Goal: Task Accomplishment & Management: Use online tool/utility

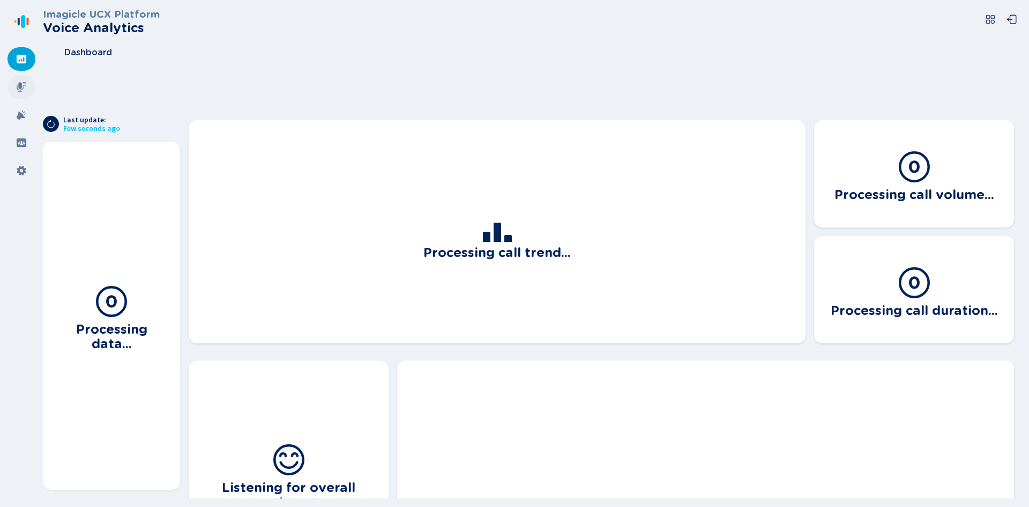
click at [24, 91] on icon at bounding box center [21, 86] width 11 height 11
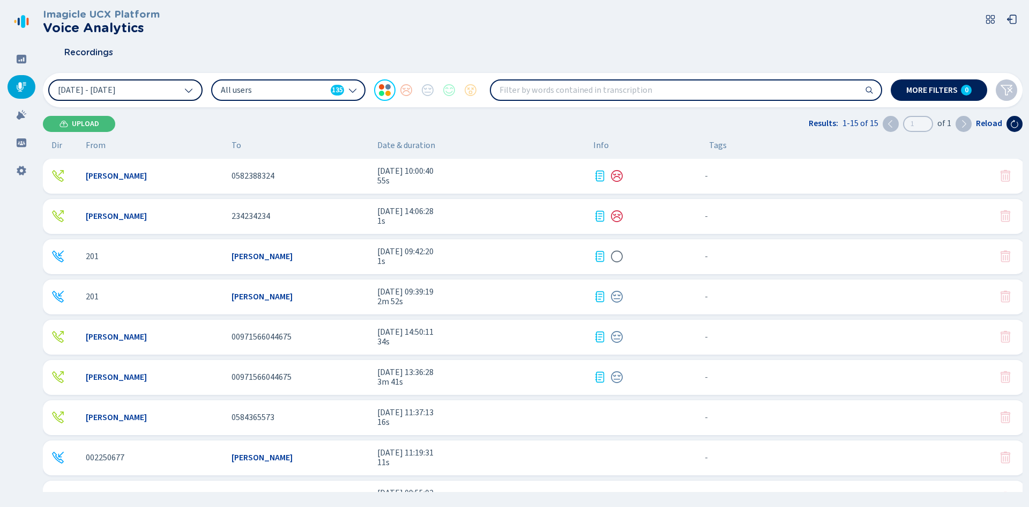
click at [163, 99] on button "[DATE] - [DATE]" at bounding box center [125, 89] width 154 height 21
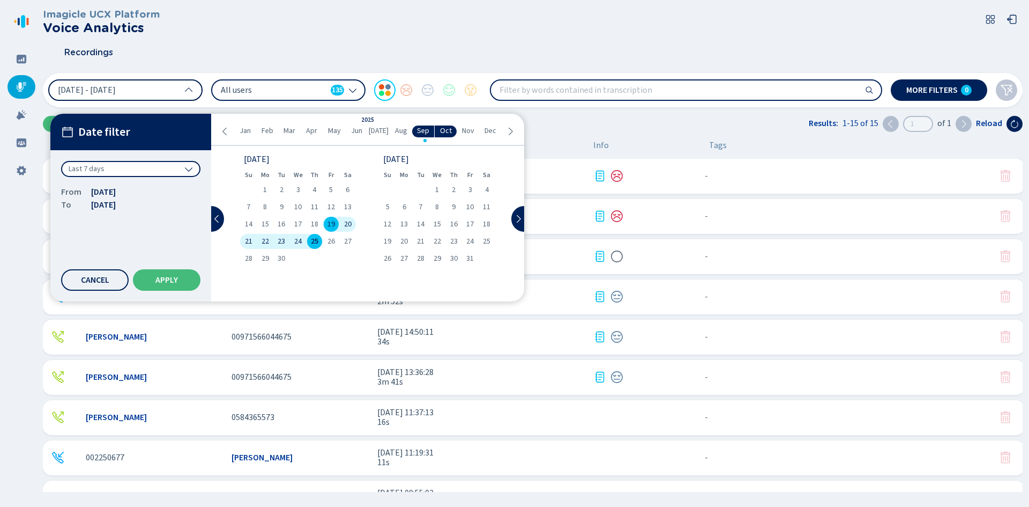
click at [163, 99] on button "[DATE] - [DATE]" at bounding box center [125, 89] width 154 height 21
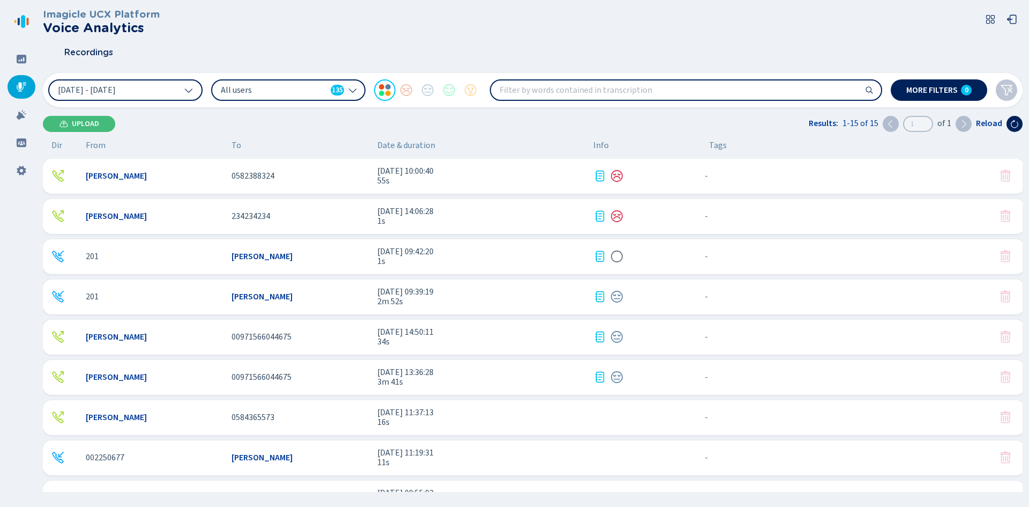
click at [233, 92] on span "All users" at bounding box center [274, 90] width 106 height 12
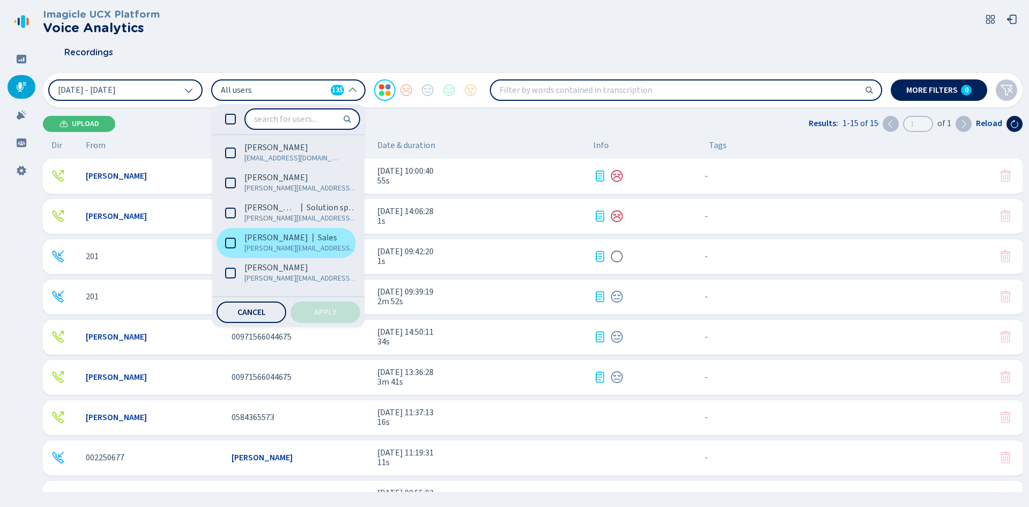
scroll to position [482, 0]
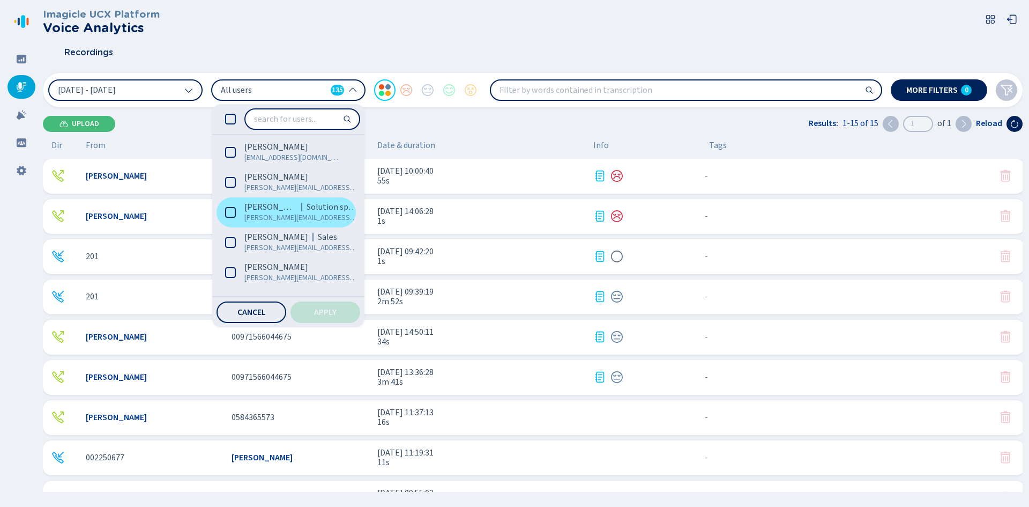
click at [230, 212] on icon at bounding box center [230, 212] width 11 height 11
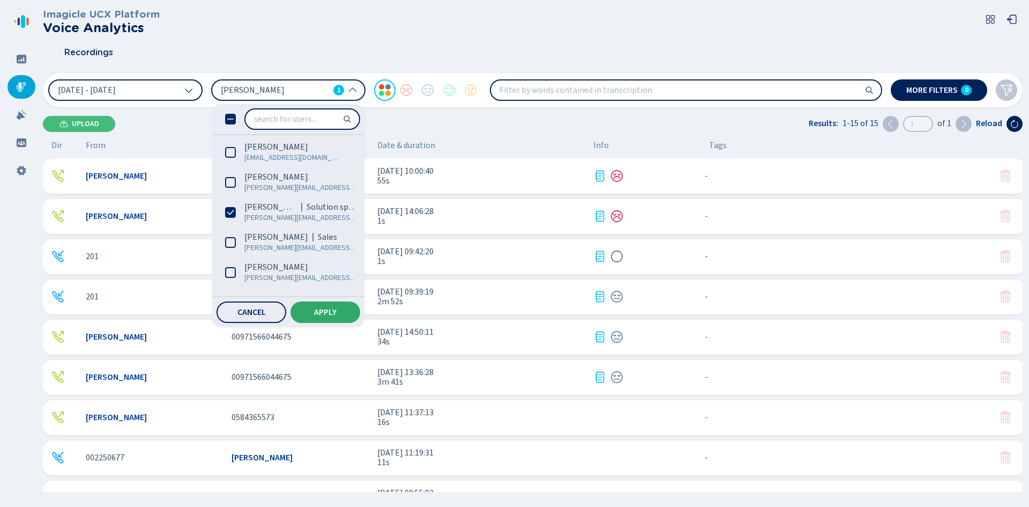
click at [331, 310] on span "Apply" at bounding box center [325, 312] width 23 height 9
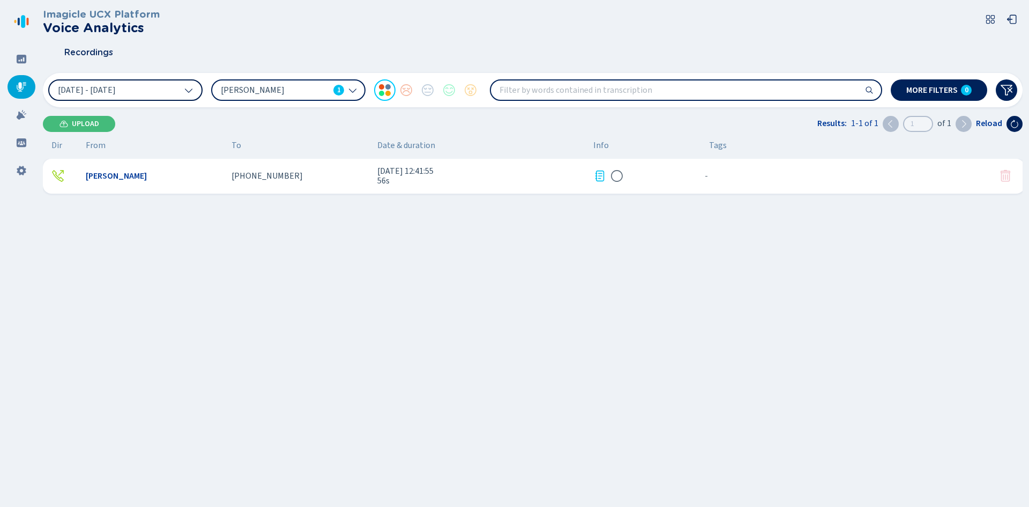
click at [116, 91] on span "[DATE] - [DATE]" at bounding box center [87, 90] width 58 height 9
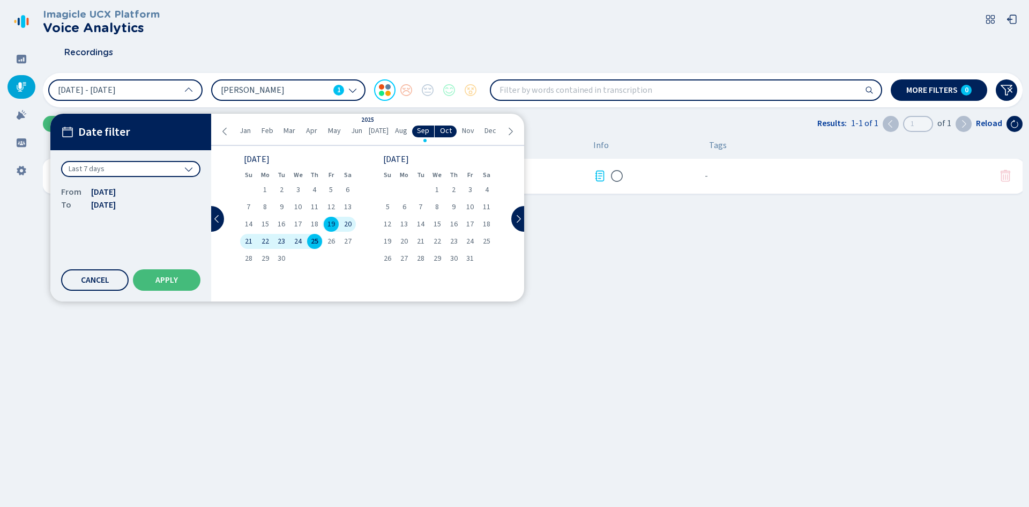
click at [174, 162] on div "Last 7 days" at bounding box center [130, 169] width 139 height 16
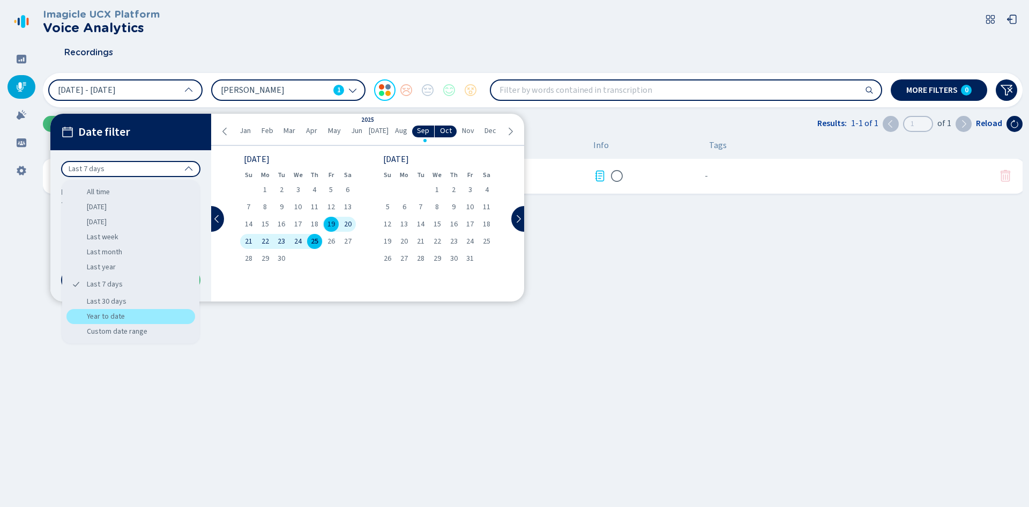
click at [131, 310] on div "Year to date" at bounding box center [130, 316] width 129 height 15
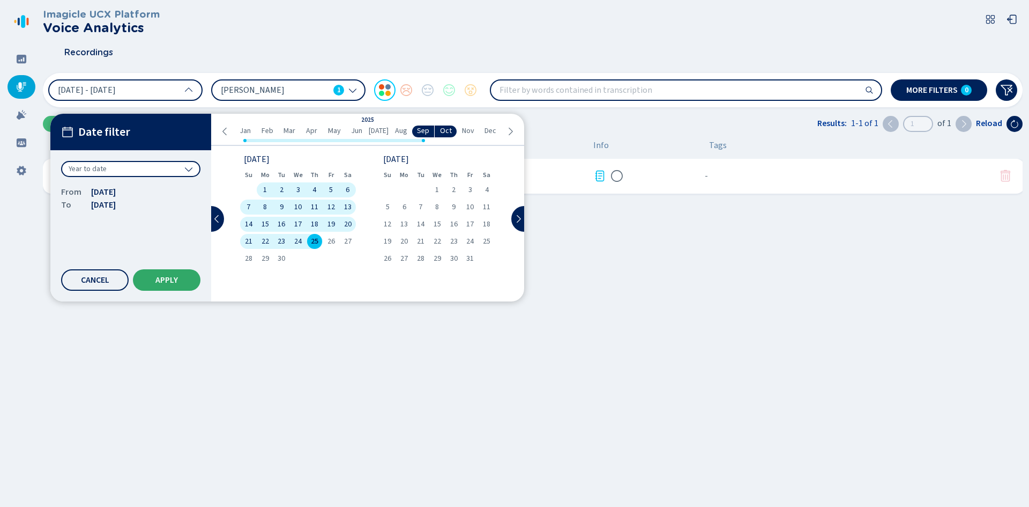
click at [172, 278] on span "Apply" at bounding box center [166, 280] width 23 height 9
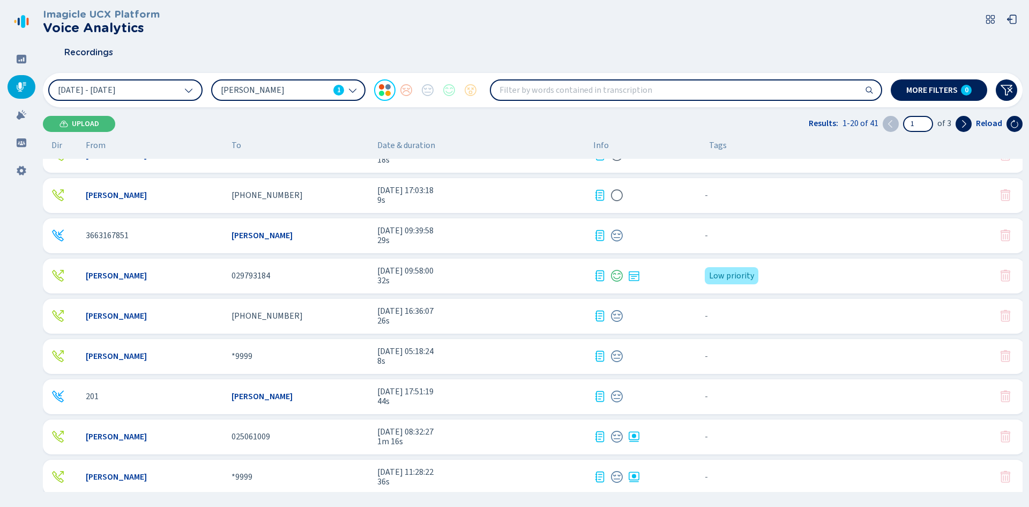
scroll to position [214, 0]
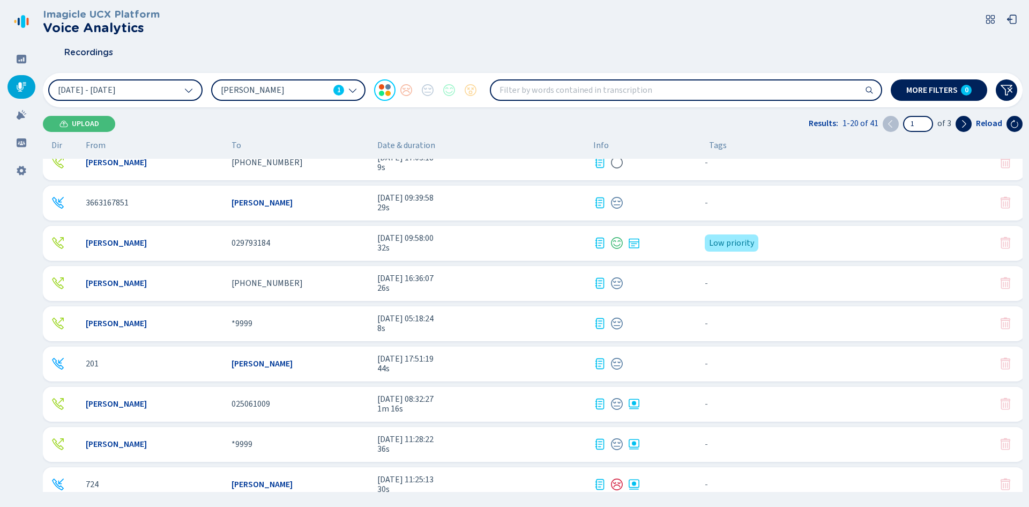
click at [431, 400] on span "[DATE] 08:32:27" at bounding box center [480, 399] width 207 height 10
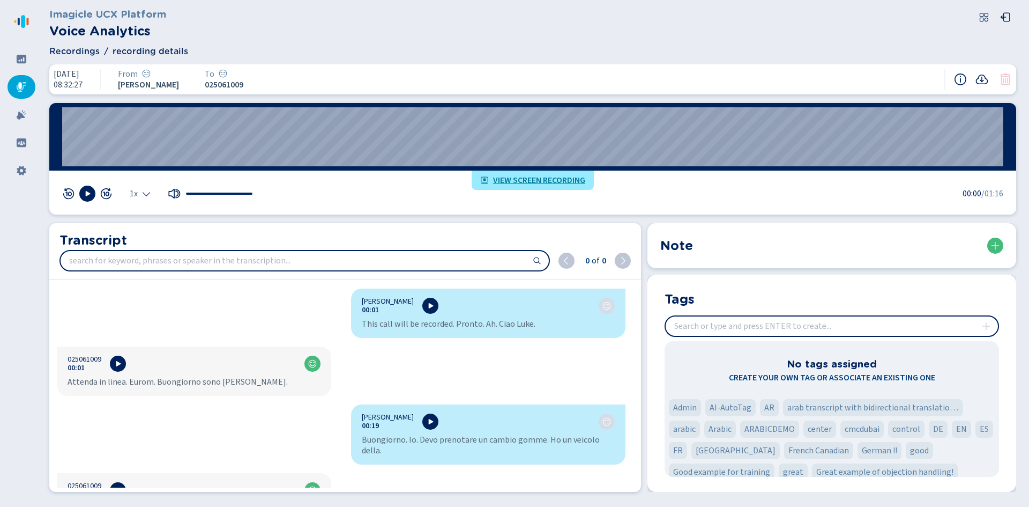
click at [522, 181] on span "View screen recording" at bounding box center [539, 180] width 92 height 9
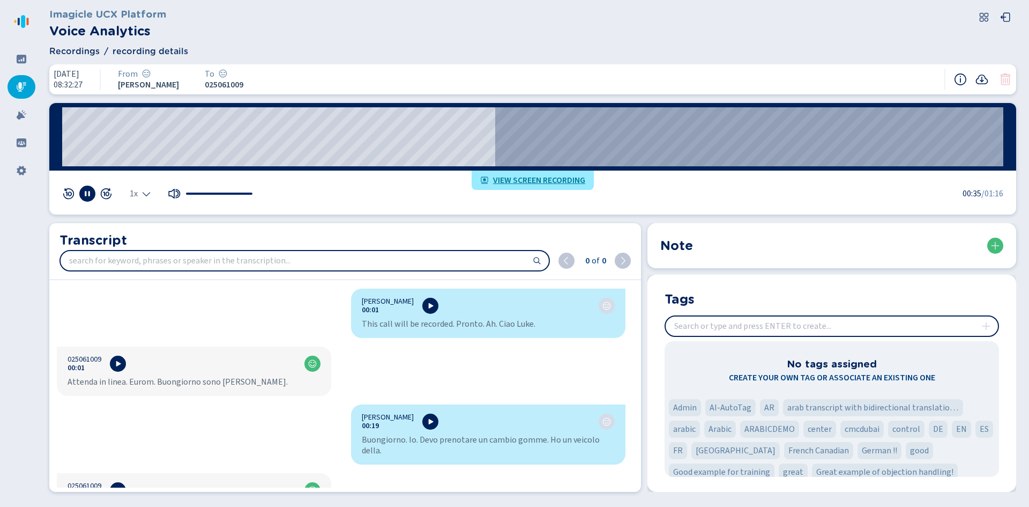
click at [546, 182] on span "View screen recording" at bounding box center [539, 180] width 92 height 9
click at [984, 80] on icon at bounding box center [982, 79] width 13 height 13
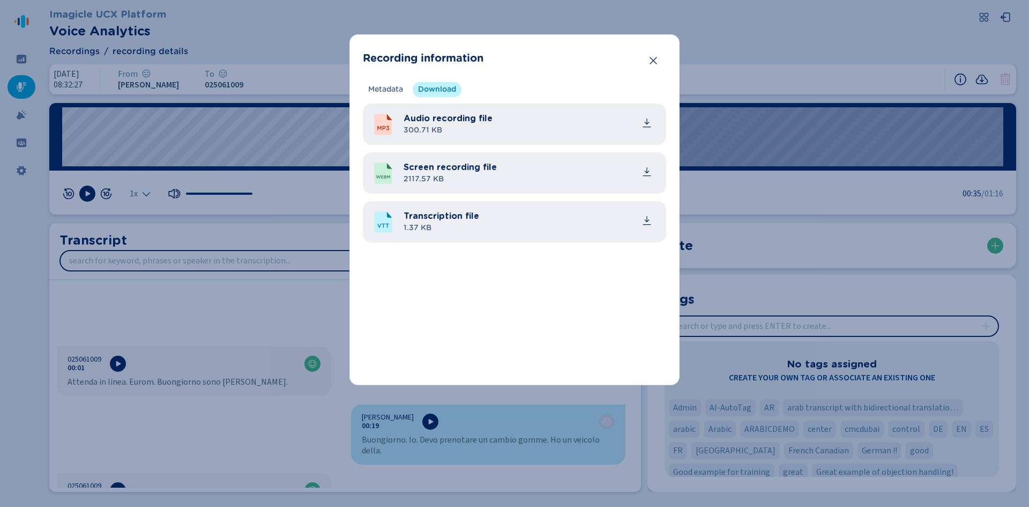
click at [442, 87] on ul "Metadata Download" at bounding box center [412, 89] width 99 height 15
click at [657, 65] on icon "Close" at bounding box center [653, 60] width 11 height 11
